Goal: Task Accomplishment & Management: Complete application form

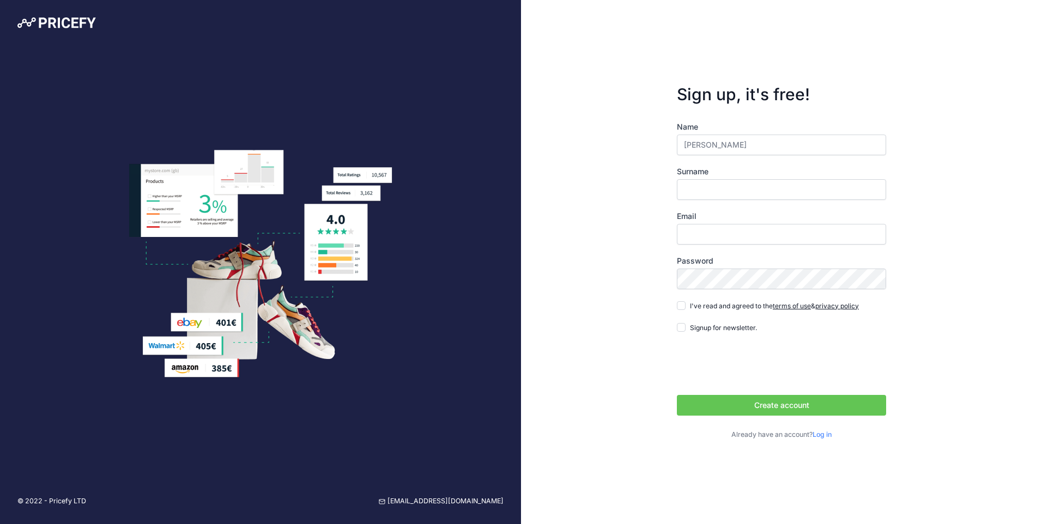
type input "[PERSON_NAME]"
type input "a"
type input "[PERSON_NAME][EMAIL_ADDRESS][PERSON_NAME][DOMAIN_NAME]"
click at [602, 331] on div "Sign up, it's free! Name Sricharan Surname Immidi Email Sricharan.Immidi@esab.c…" at bounding box center [781, 262] width 521 height 524
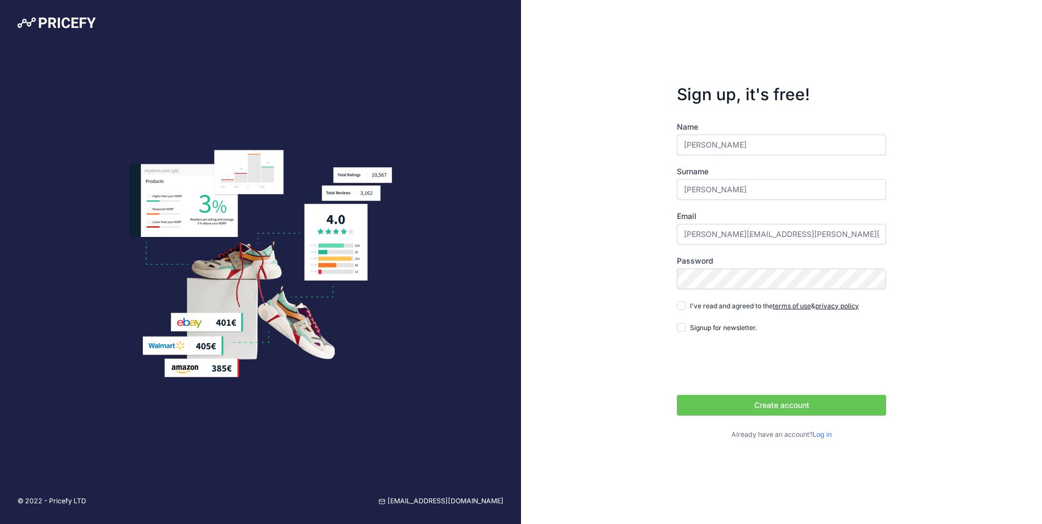
click at [676, 301] on form "Sign up, it's free! Name Sricharan Surname Immidi Email Sricharan.Immidi@esab.c…" at bounding box center [781, 262] width 244 height 391
click at [681, 306] on input "I've read and agreed to the terms of use & privacy policy" at bounding box center [681, 305] width 9 height 9
checkbox input "true"
click at [722, 406] on button "Create account" at bounding box center [781, 405] width 209 height 21
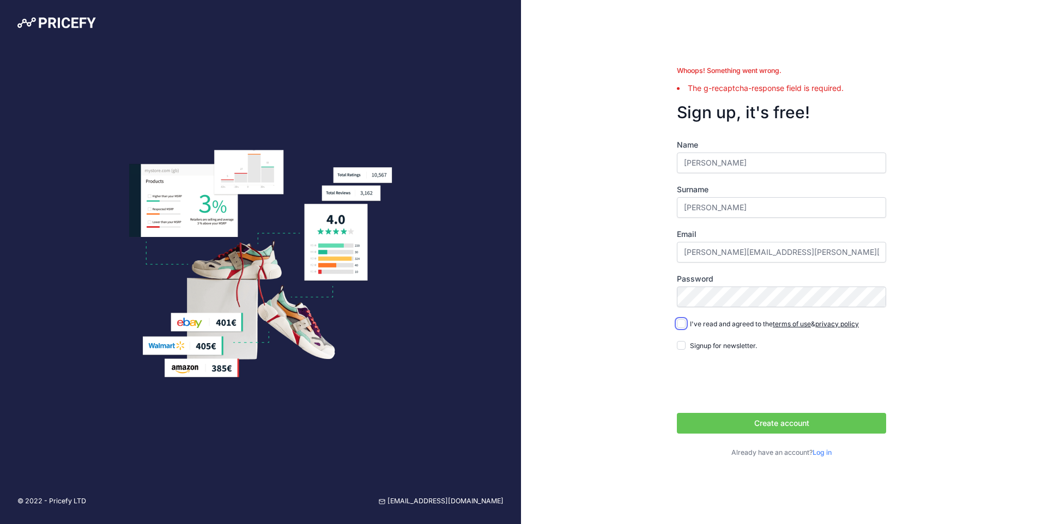
click at [682, 327] on input "I've read and agreed to the terms of use & privacy policy" at bounding box center [681, 323] width 9 height 9
checkbox input "true"
click at [732, 417] on button "Create account" at bounding box center [781, 423] width 209 height 21
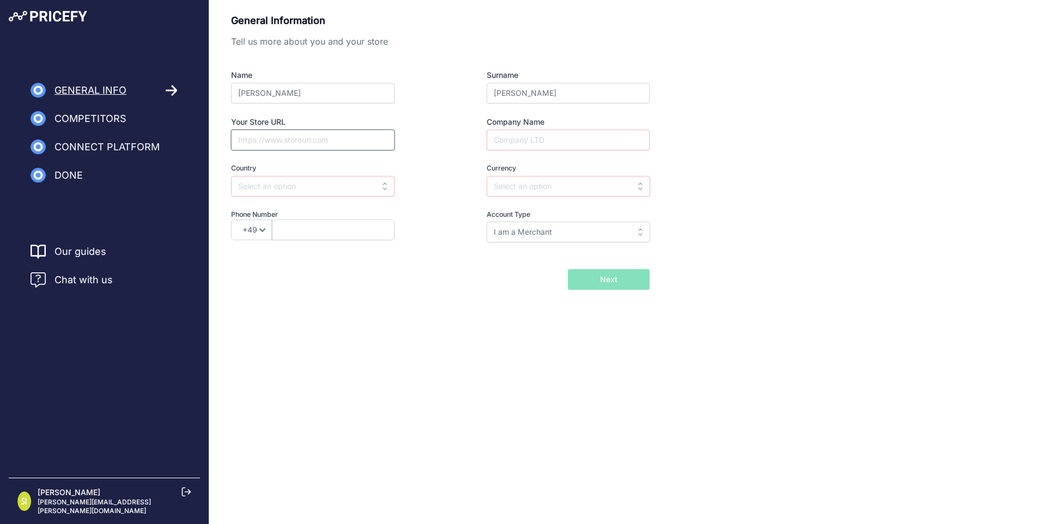
click at [297, 148] on input "Your Store URL" at bounding box center [312, 140] width 163 height 21
paste input "https://www.cigweld.com.au/"
type input "https://www.cigweld.com.au/"
click at [291, 191] on input "text" at bounding box center [312, 186] width 163 height 21
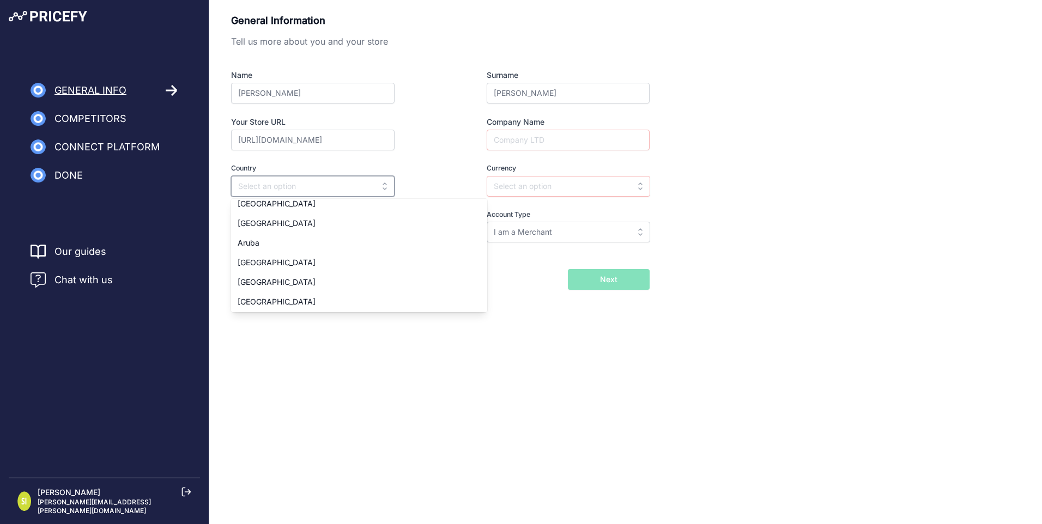
scroll to position [204, 0]
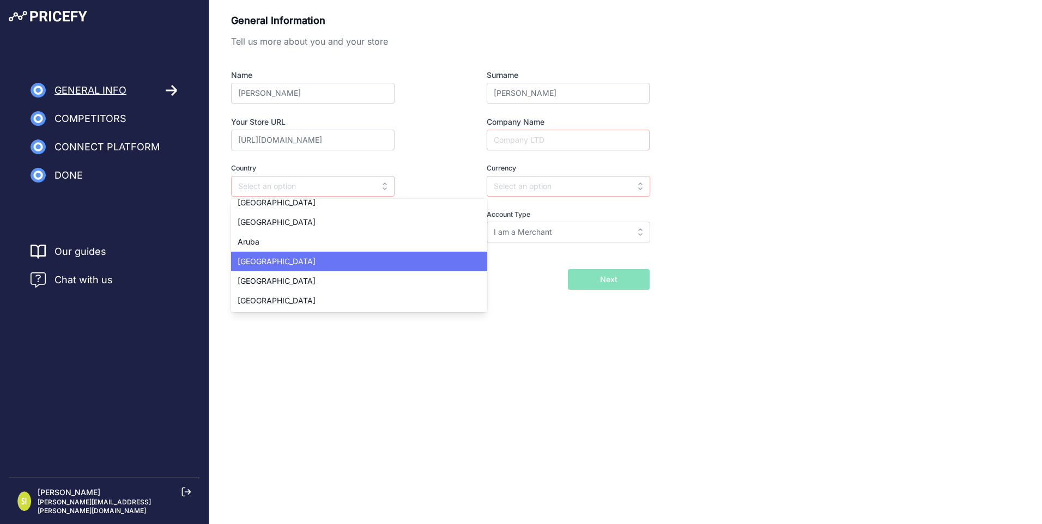
click at [294, 259] on div "Australia" at bounding box center [359, 262] width 256 height 20
type input "Australia"
type input "AUD"
select select "61"
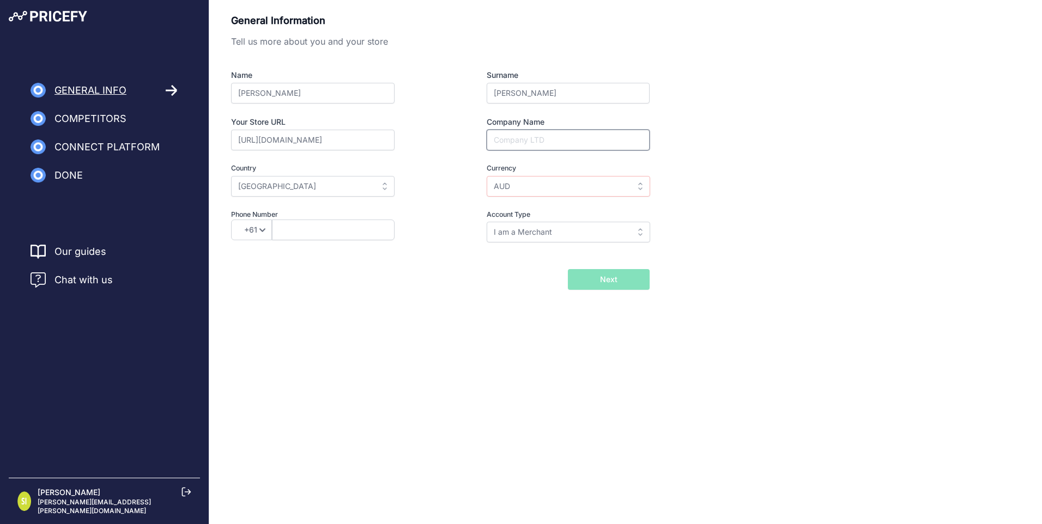
click at [543, 143] on input "Company Name" at bounding box center [568, 140] width 163 height 21
type input "Cigweld"
click at [560, 234] on input "I am a Merchant" at bounding box center [568, 232] width 163 height 21
click at [545, 276] on div "I am a Brand" at bounding box center [555, 276] width 136 height 20
type input "I am a Brand"
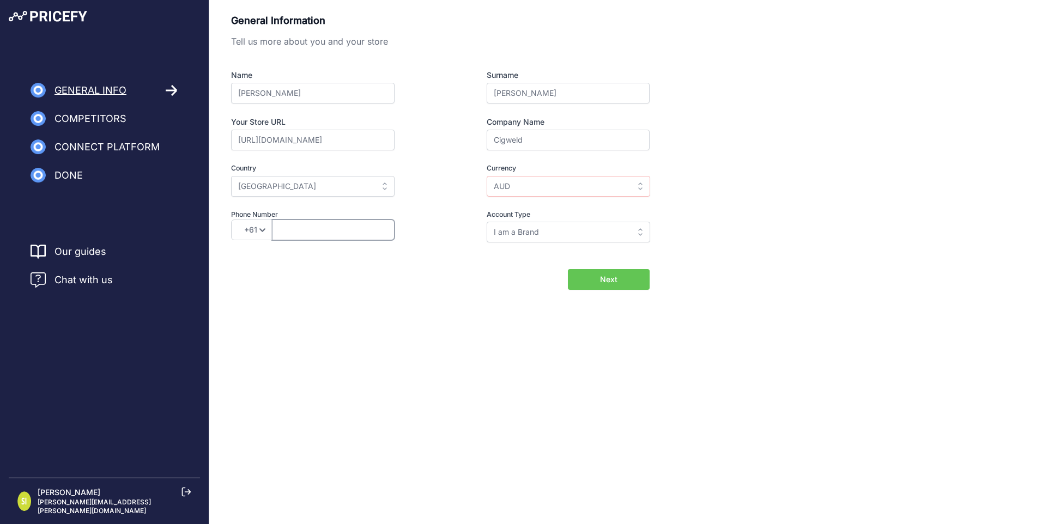
click at [338, 235] on input "text" at bounding box center [333, 230] width 123 height 21
click at [420, 190] on div "Select country Afghanistan Åland Islands Albania Algeria American Samoa Andorra…" at bounding box center [332, 186] width 203 height 21
click at [641, 283] on button "Next" at bounding box center [609, 279] width 82 height 21
click at [254, 232] on select "+49 +43 +32 +1 +86 +34 +358 +33 +30 +39 +81 +352 +31 +48 +351 +420 +44 +46 +41 …" at bounding box center [251, 230] width 41 height 21
select select "91"
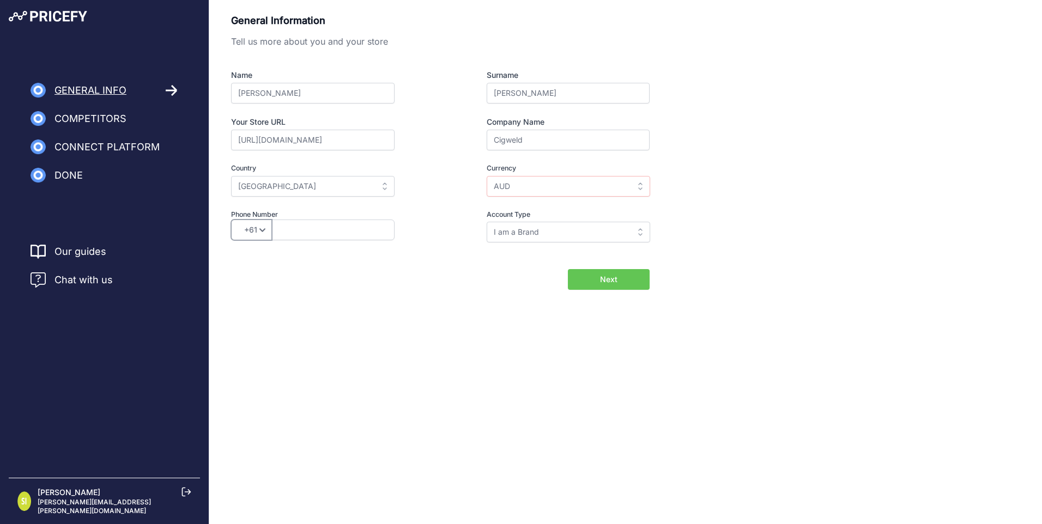
click at [231, 220] on select "+49 +43 +32 +1 +86 +34 +358 +33 +30 +39 +81 +352 +31 +48 +351 +420 +44 +46 +41 …" at bounding box center [251, 230] width 41 height 21
click at [332, 231] on input "text" at bounding box center [333, 230] width 123 height 21
type input "9652992591"
click at [608, 287] on button "Next" at bounding box center [609, 279] width 82 height 21
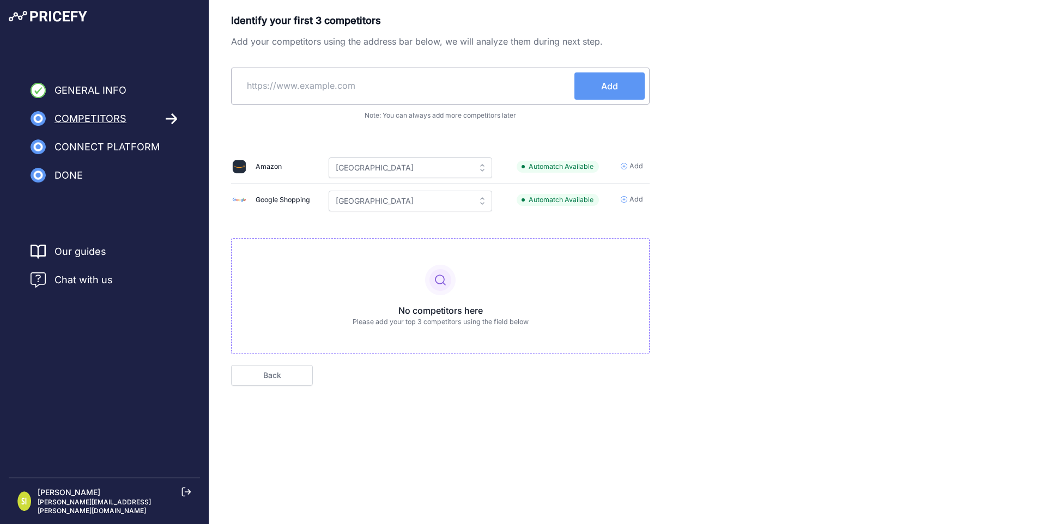
click at [637, 196] on span "Add" at bounding box center [636, 200] width 14 height 10
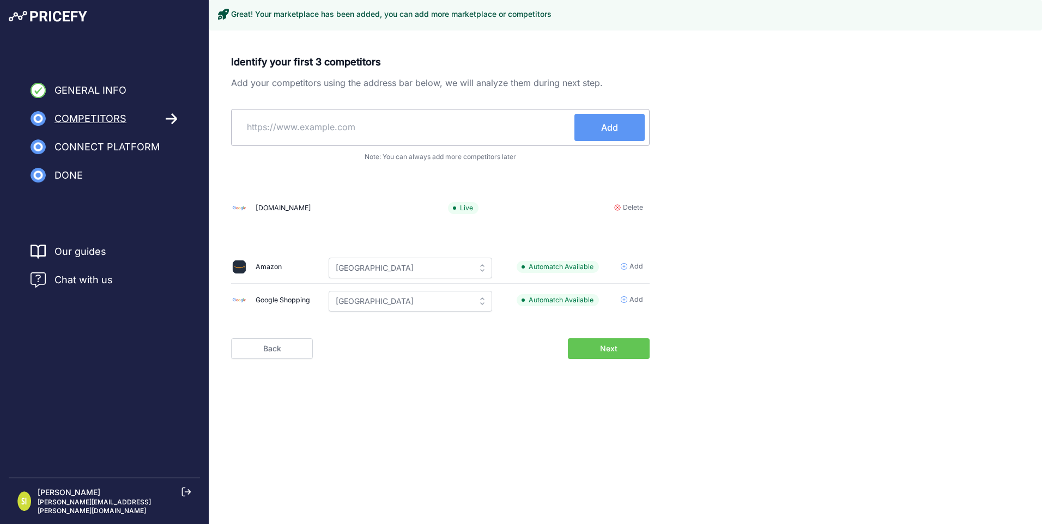
click at [386, 130] on input "text" at bounding box center [405, 127] width 338 height 26
paste input "https://unimig.com.au/"
type input "https://unimig.com.au/"
click at [627, 128] on button "Add" at bounding box center [609, 127] width 70 height 27
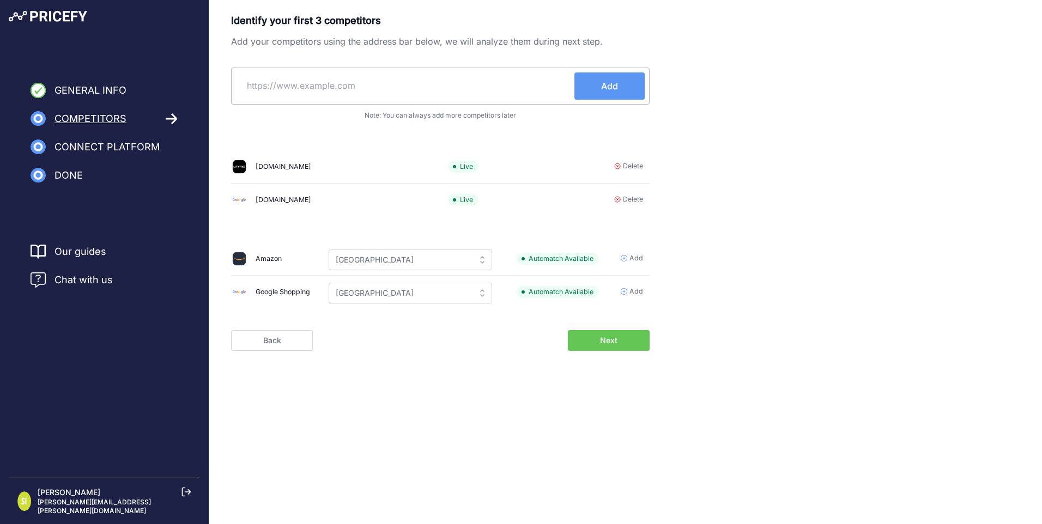
click at [513, 82] on input "text" at bounding box center [405, 85] width 338 height 26
paste input "https://sydneytools.com.au/"
type input "https://sydneytools.com.au/"
click at [621, 82] on button "Add" at bounding box center [609, 85] width 70 height 27
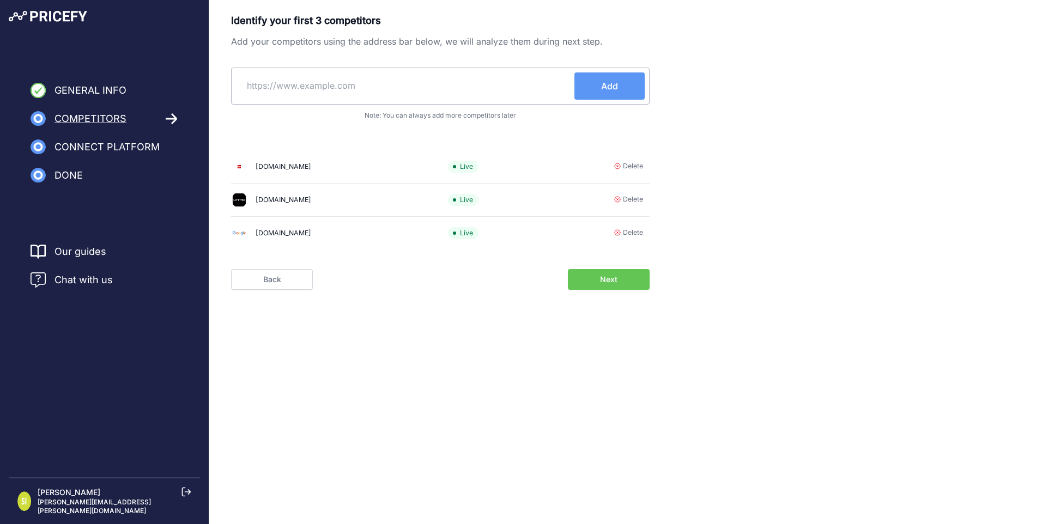
click at [623, 287] on button "Next" at bounding box center [609, 279] width 82 height 21
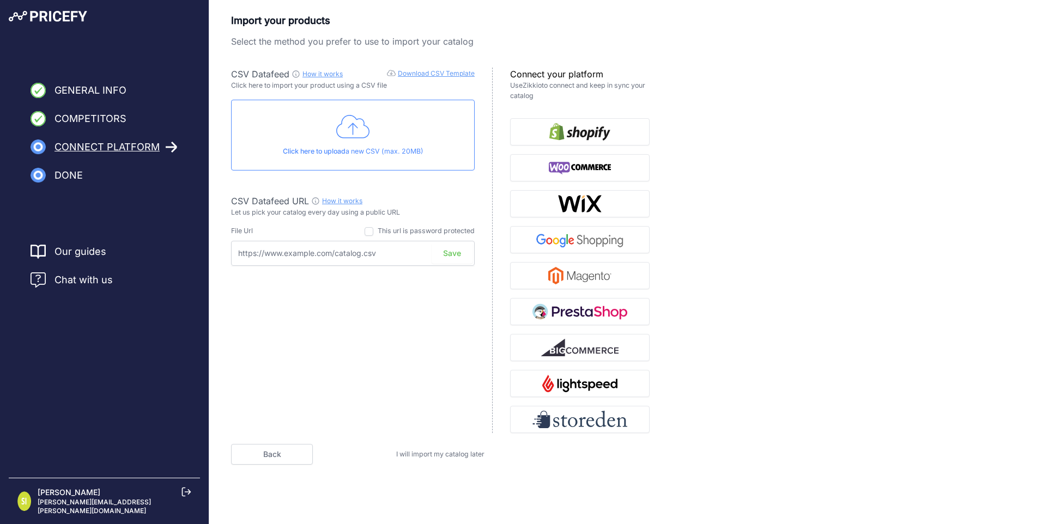
click at [448, 454] on span "I will import my catalog later" at bounding box center [440, 454] width 88 height 8
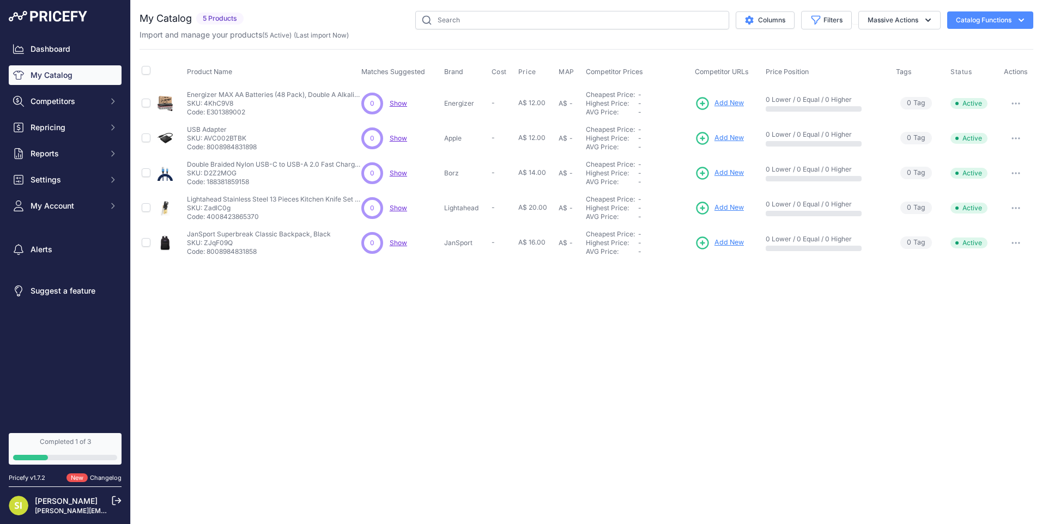
click at [993, 9] on div "You are not connected to the internet. My Catalog" at bounding box center [587, 135] width 894 height 271
click at [997, 20] on button "Catalog Functions" at bounding box center [990, 19] width 86 height 17
click at [985, 19] on button "Catalog Functions" at bounding box center [990, 19] width 86 height 17
click at [947, 80] on link "Batch Upload" at bounding box center [971, 82] width 122 height 20
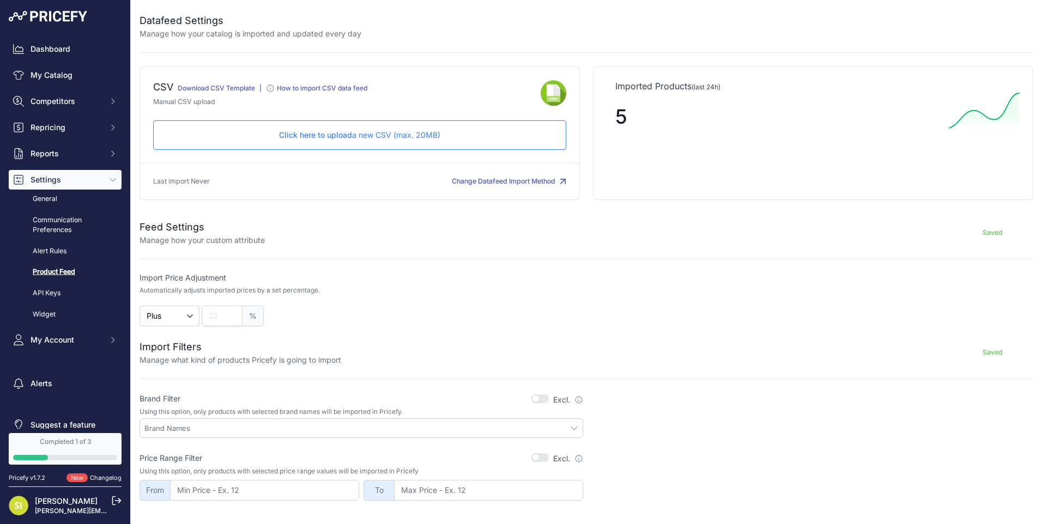
click at [292, 141] on div "Click here to upload a new CSV (max. 20MB) Check and upload in progress..." at bounding box center [359, 134] width 413 height 29
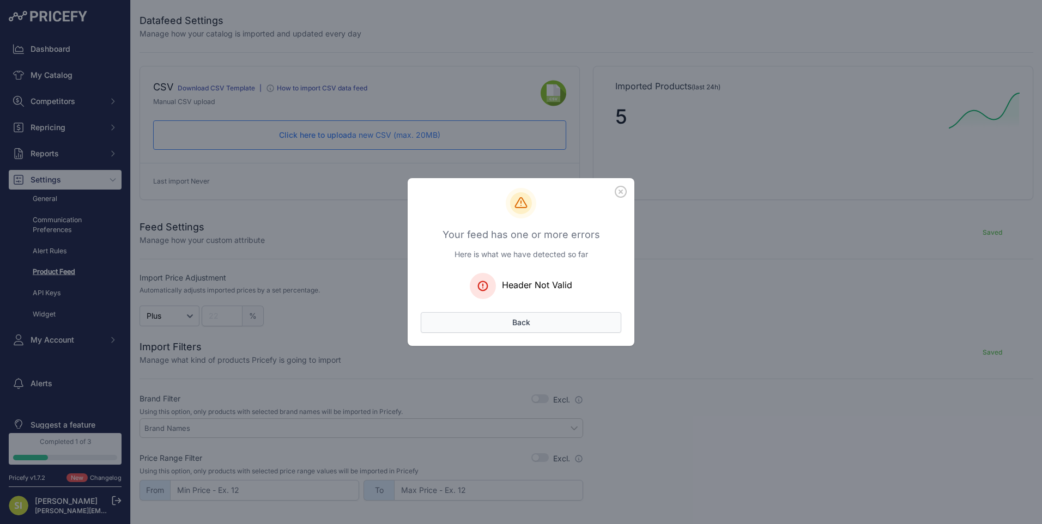
click at [514, 323] on button "Back" at bounding box center [521, 322] width 201 height 21
click at [514, 322] on button "Back" at bounding box center [521, 322] width 201 height 21
click at [618, 195] on icon "button" at bounding box center [621, 192] width 12 height 12
click at [625, 192] on icon "button" at bounding box center [621, 192] width 12 height 12
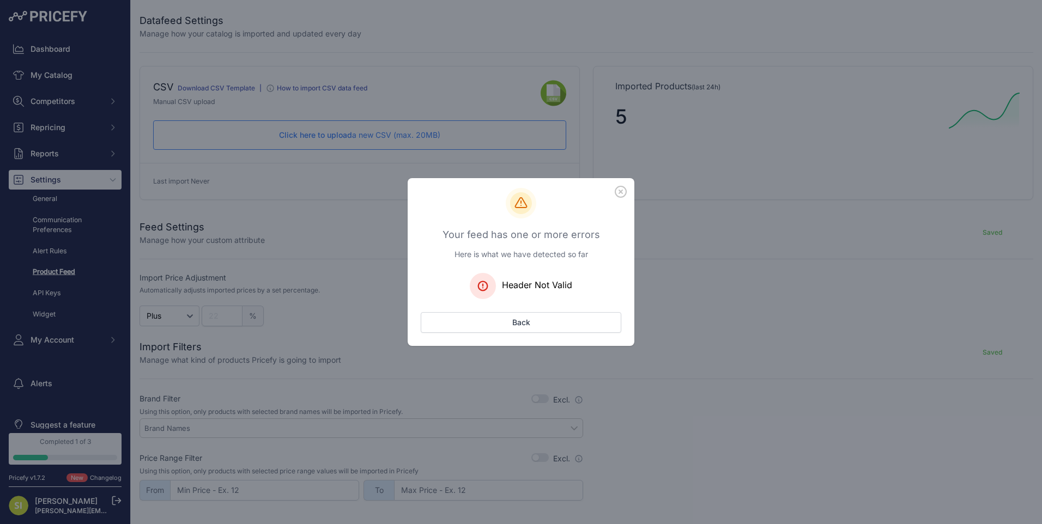
click at [625, 192] on icon "button" at bounding box center [621, 192] width 12 height 12
click at [622, 192] on icon "button" at bounding box center [621, 192] width 12 height 12
click at [524, 319] on button "Back" at bounding box center [521, 322] width 201 height 21
click at [618, 192] on icon "button" at bounding box center [621, 192] width 12 height 12
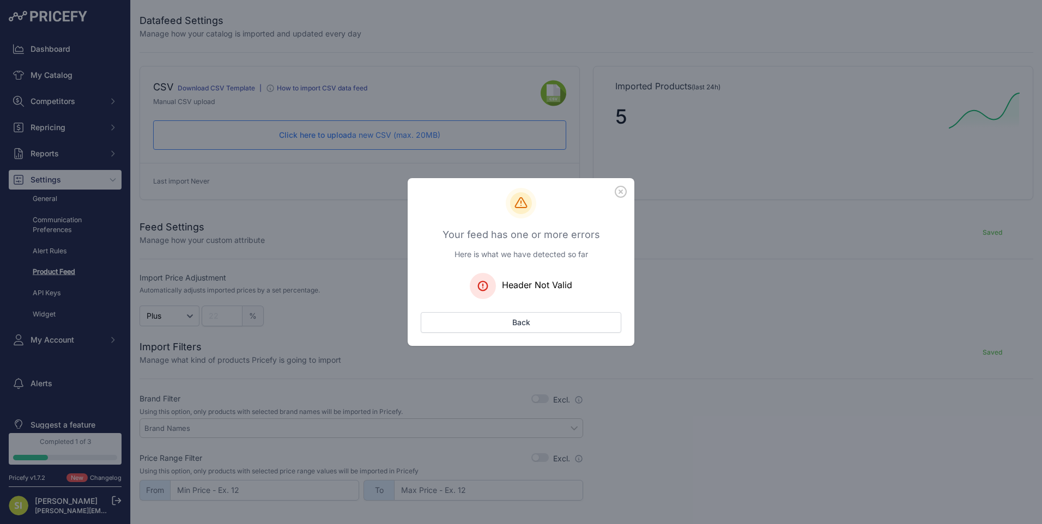
click at [618, 192] on icon "button" at bounding box center [621, 192] width 12 height 12
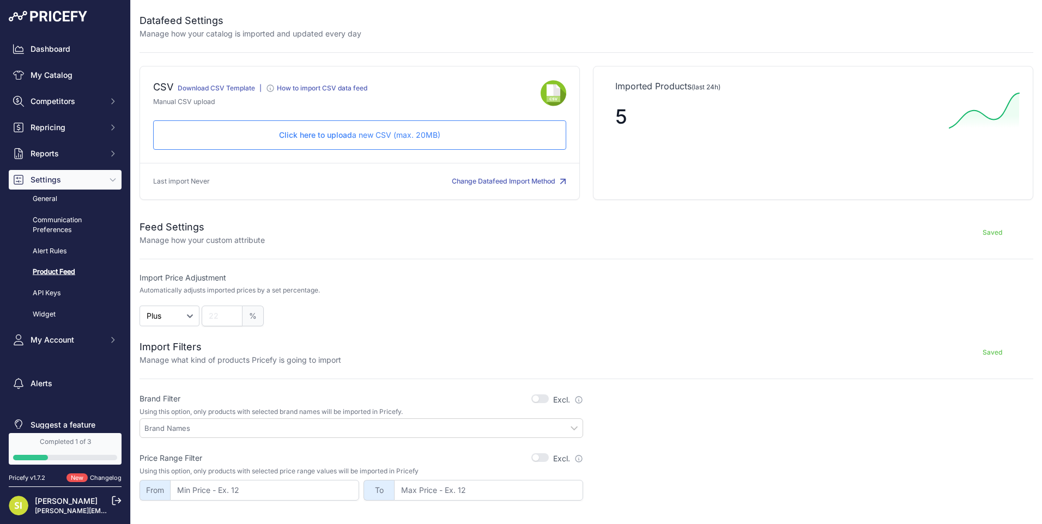
click at [213, 88] on link "Download CSV Template" at bounding box center [216, 88] width 77 height 8
click at [362, 147] on div "Click here to upload a new CSV (max. 20MB) Check and upload in progress..." at bounding box center [359, 134] width 413 height 29
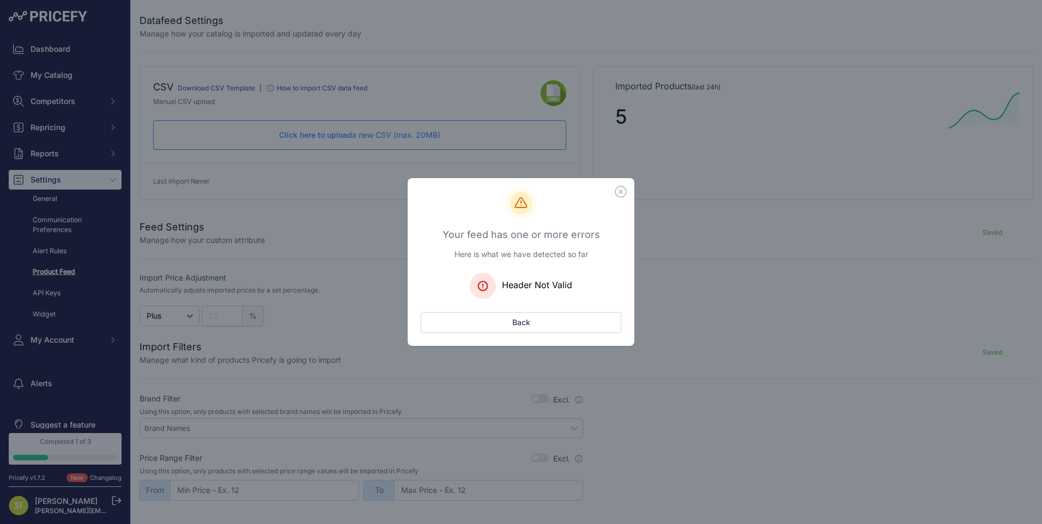
click at [621, 191] on icon "button" at bounding box center [620, 191] width 11 height 11
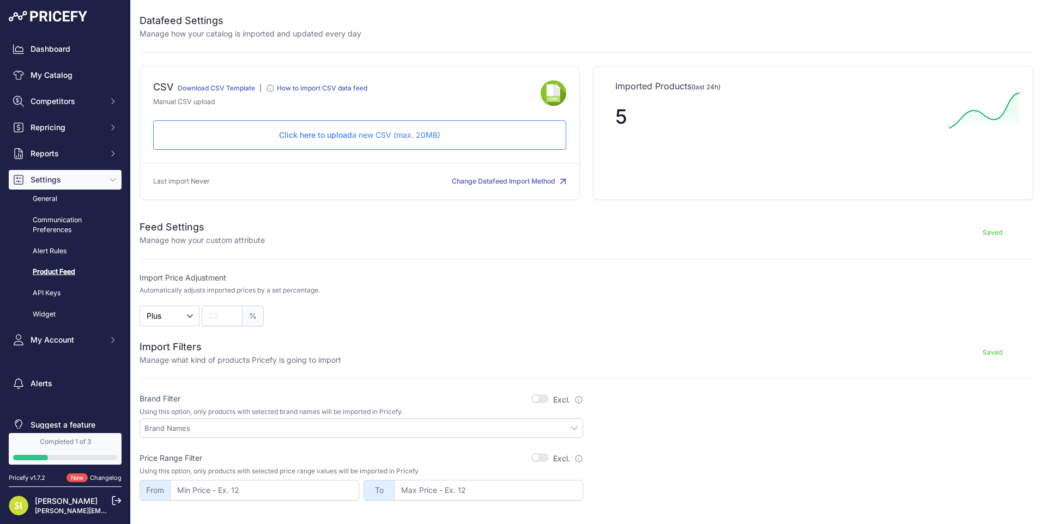
click at [298, 140] on p "Click here to upload a new CSV (max. 20MB)" at bounding box center [359, 135] width 395 height 11
click at [66, 88] on div "Dashboard My Catalog Competitors Competitors Monitored URLs MAP infringements R…" at bounding box center [65, 194] width 113 height 311
click at [69, 94] on button "Competitors" at bounding box center [65, 102] width 113 height 20
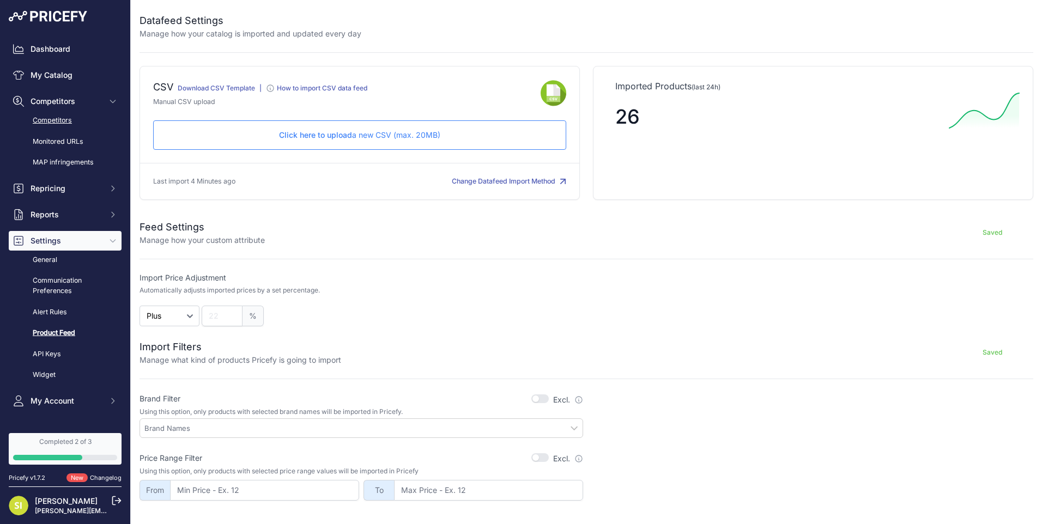
click at [71, 116] on link "Competitors" at bounding box center [65, 120] width 113 height 19
